Goal: Task Accomplishment & Management: Manage account settings

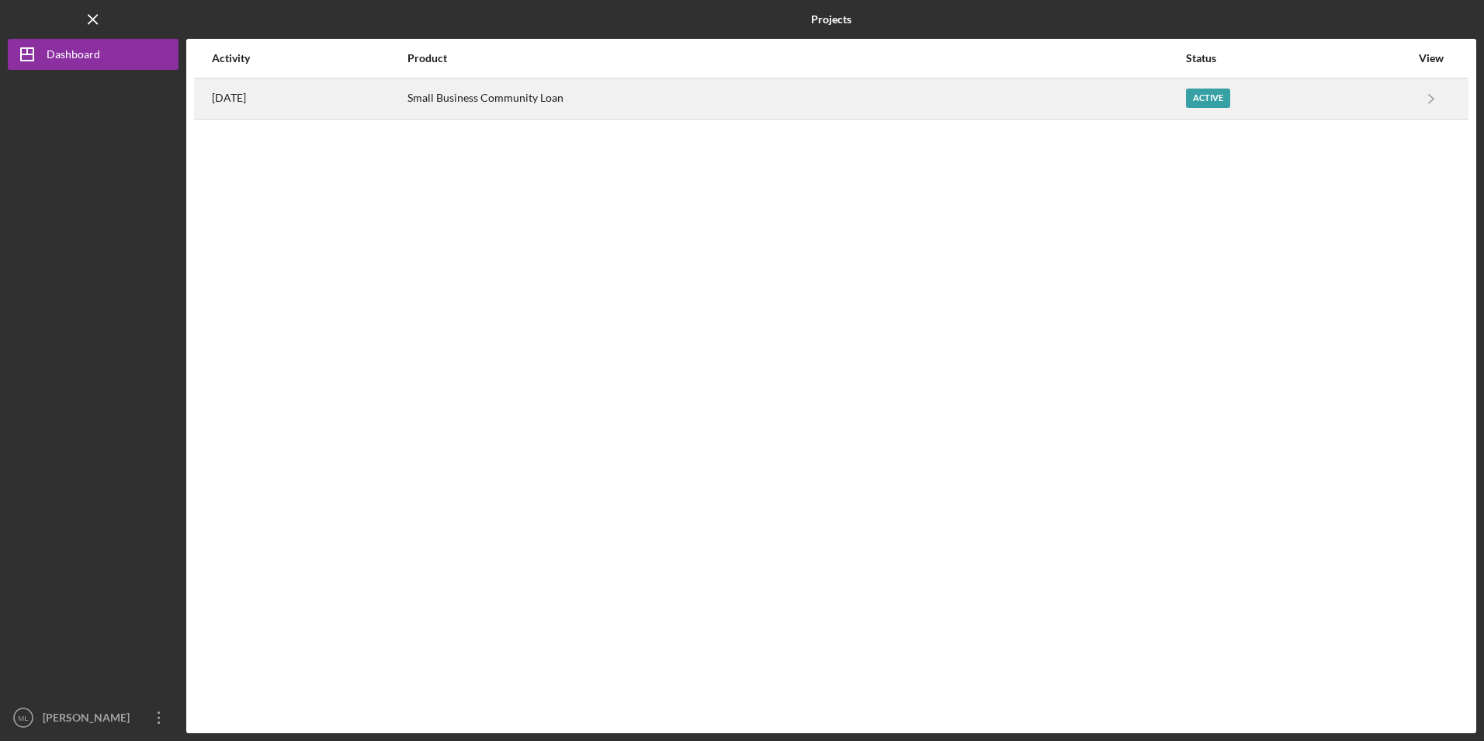
click at [246, 98] on time "[DATE]" at bounding box center [229, 98] width 34 height 12
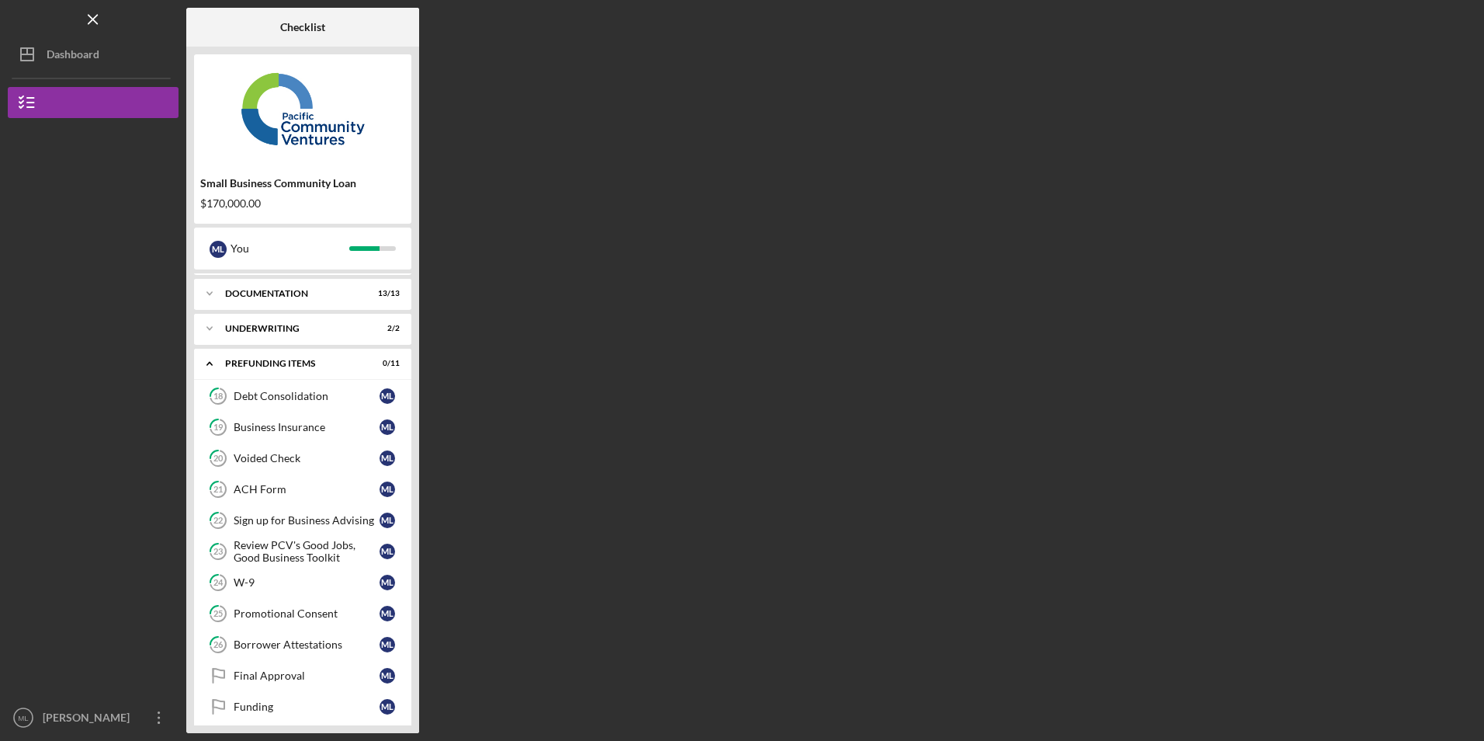
scroll to position [42, 0]
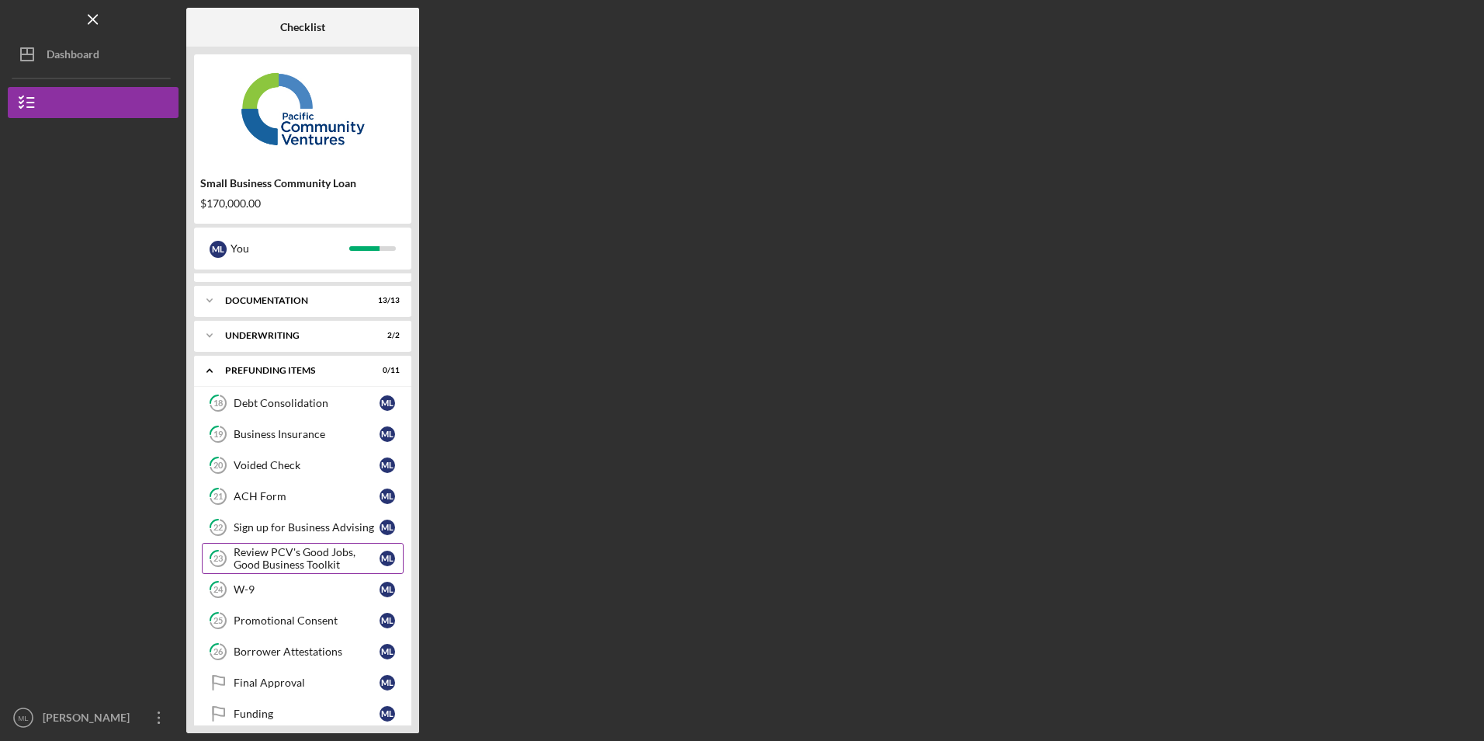
scroll to position [42, 0]
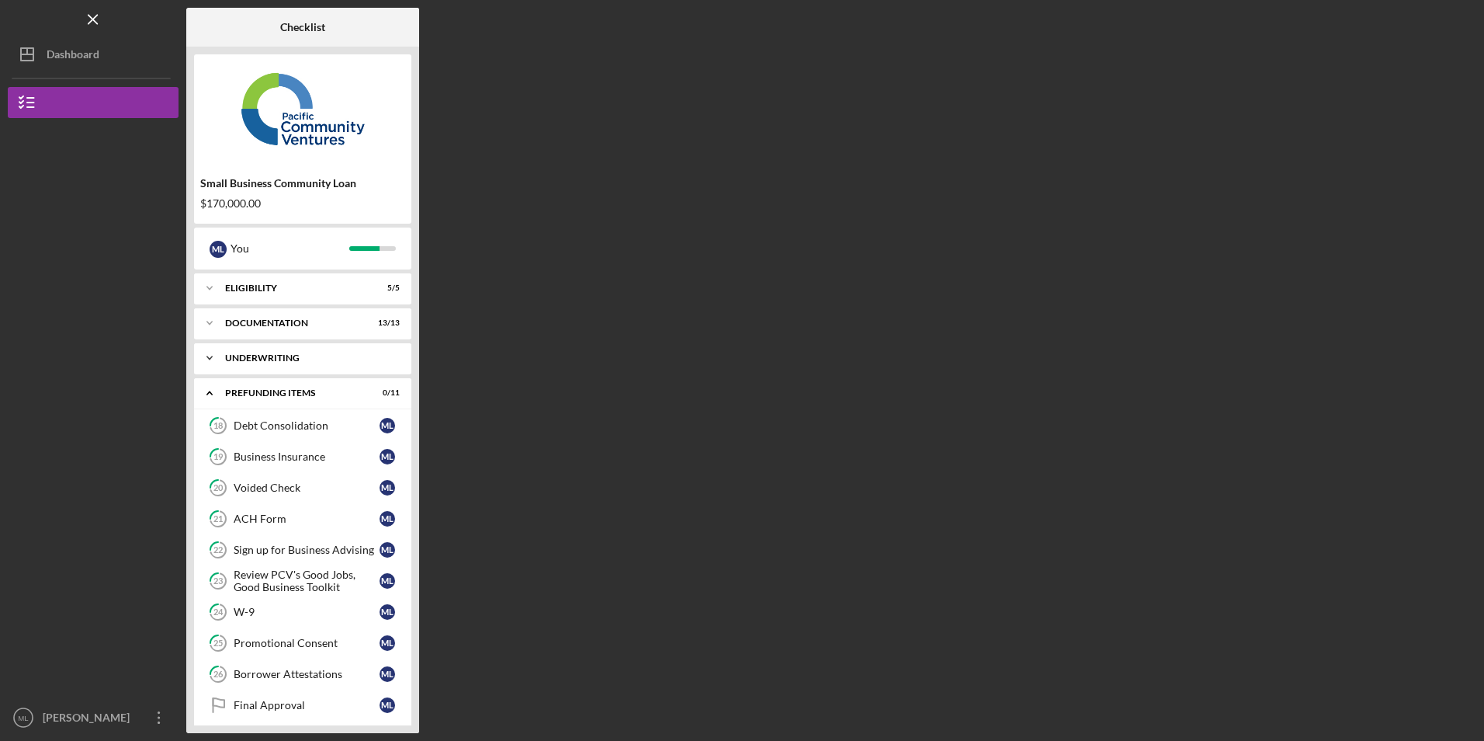
click at [270, 354] on div "Underwriting" at bounding box center [308, 357] width 167 height 9
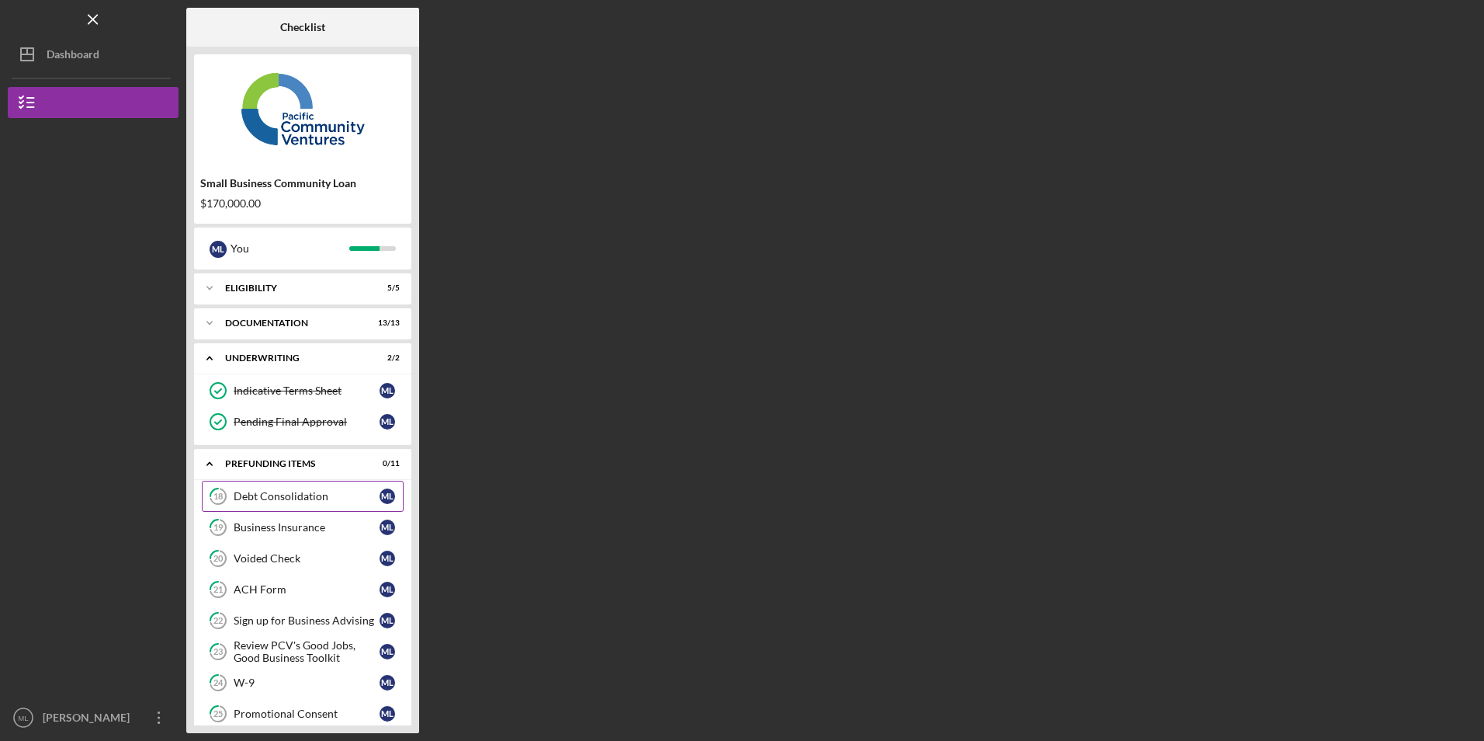
click at [311, 489] on link "18 Debt Consolidation M L" at bounding box center [303, 496] width 202 height 31
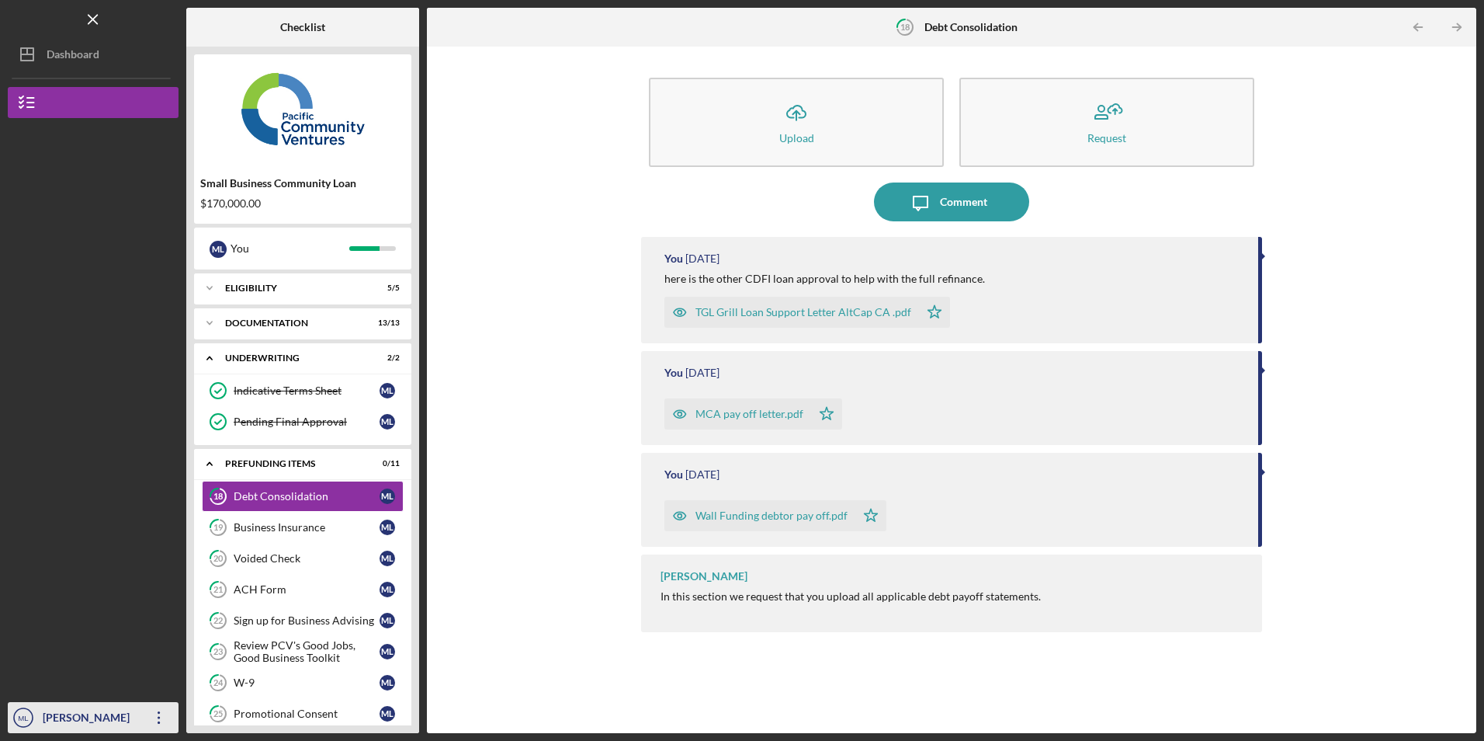
click at [155, 719] on icon "Icon/Overflow" at bounding box center [159, 717] width 39 height 39
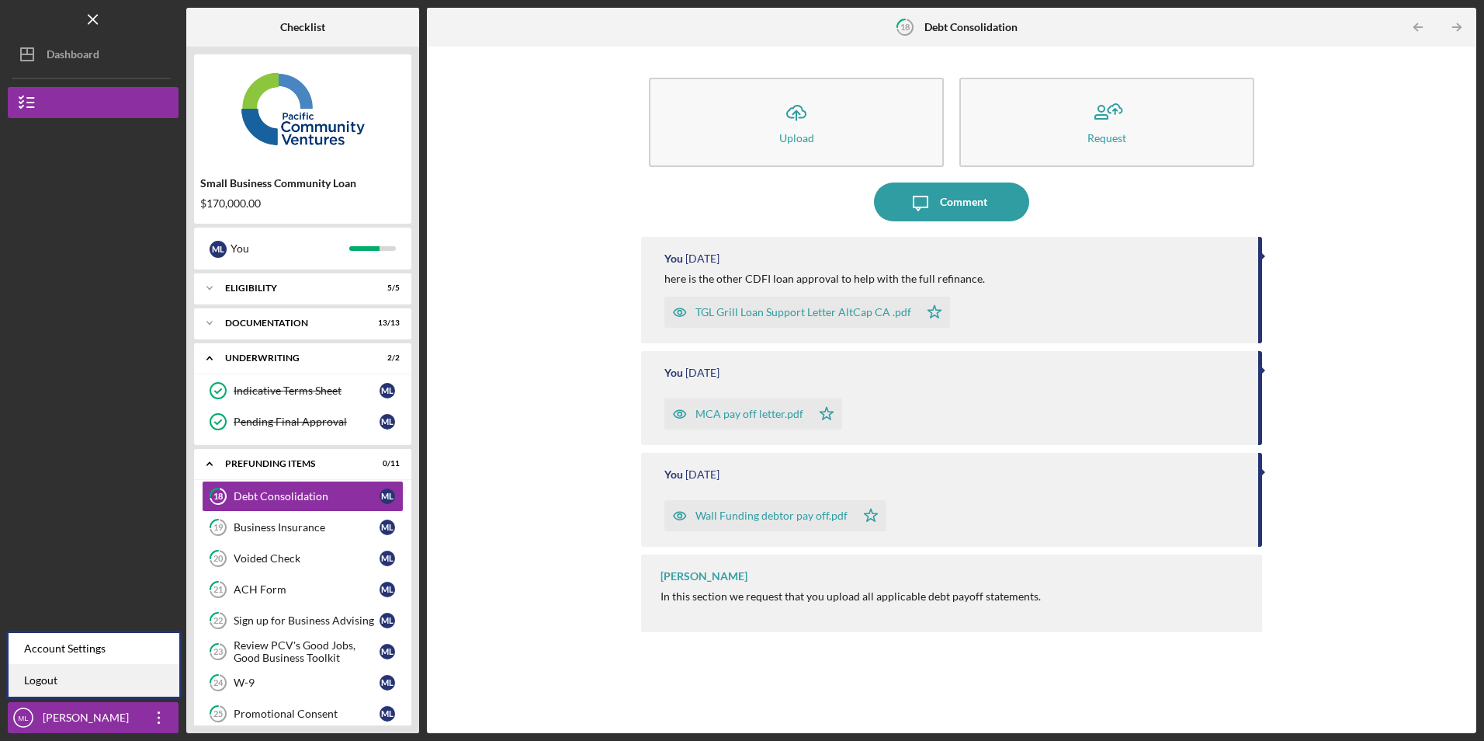
click at [134, 690] on link "Logout" at bounding box center [94, 681] width 171 height 32
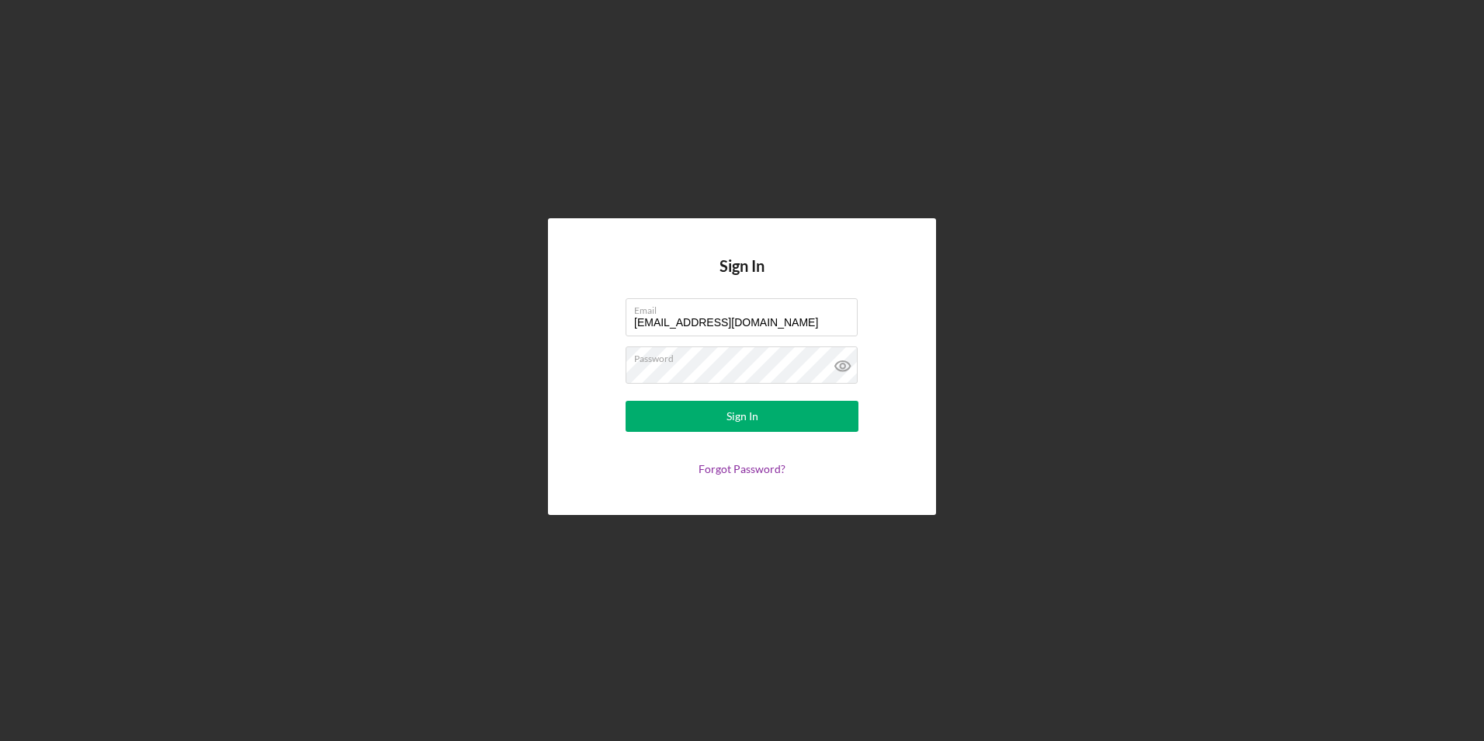
drag, startPoint x: 772, startPoint y: 322, endPoint x: 436, endPoint y: 314, distance: 337.1
click at [436, 313] on div "Sign In Email marcyluna75@icloud.com Password Sign In Forgot Password?" at bounding box center [742, 366] width 1469 height 733
type input "juanashhc@ymail.com"
click at [661, 425] on button "Sign In" at bounding box center [742, 416] width 233 height 31
